Goal: Task Accomplishment & Management: Use online tool/utility

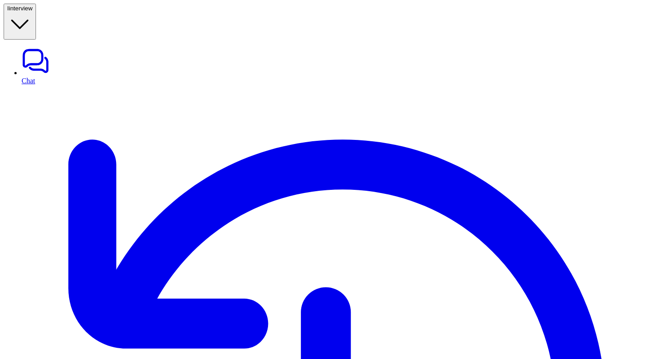
type textarea "**********"
